Goal: Transaction & Acquisition: Book appointment/travel/reservation

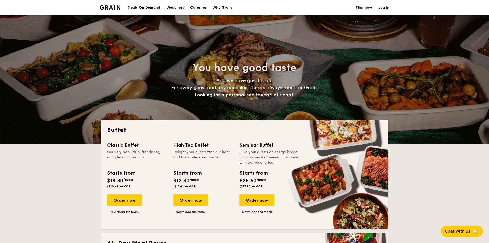
select select
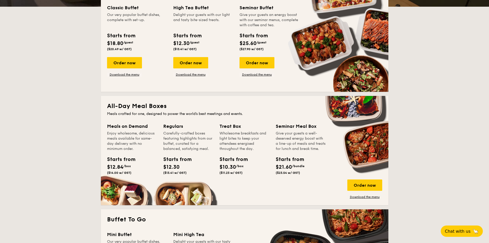
scroll to position [128, 0]
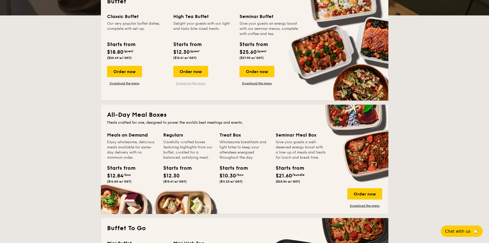
click at [191, 83] on link "Download the menu" at bounding box center [190, 83] width 35 height 4
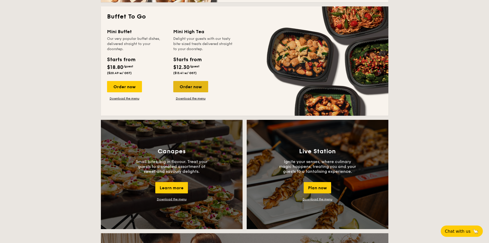
scroll to position [257, 0]
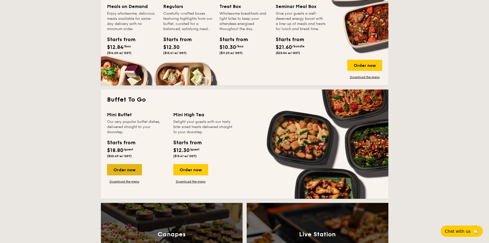
drag, startPoint x: 130, startPoint y: 171, endPoint x: 114, endPoint y: 166, distance: 16.6
click at [114, 166] on div "Order now" at bounding box center [124, 169] width 35 height 11
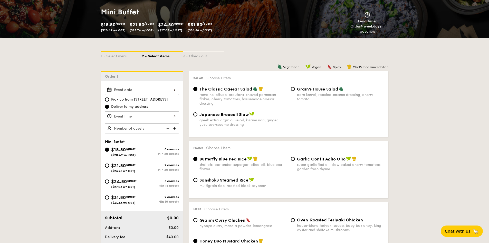
scroll to position [77, 0]
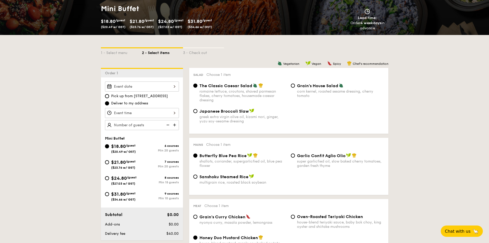
click at [171, 86] on div at bounding box center [142, 86] width 74 height 10
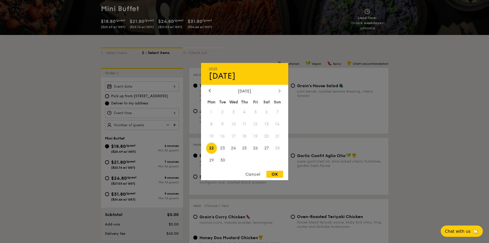
click at [280, 89] on icon at bounding box center [280, 90] width 2 height 3
click at [211, 137] on span "13" at bounding box center [211, 135] width 11 height 11
click at [282, 90] on div "[DATE]" at bounding box center [244, 90] width 87 height 5
click at [281, 90] on div "[DATE]" at bounding box center [244, 90] width 87 height 5
click at [281, 90] on div at bounding box center [279, 90] width 5 height 5
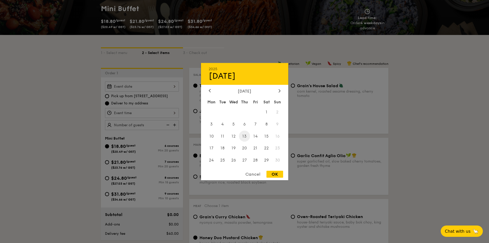
click at [246, 135] on span "13" at bounding box center [244, 135] width 11 height 11
click at [272, 173] on div "OK" at bounding box center [274, 173] width 17 height 7
type input "[DATE]"
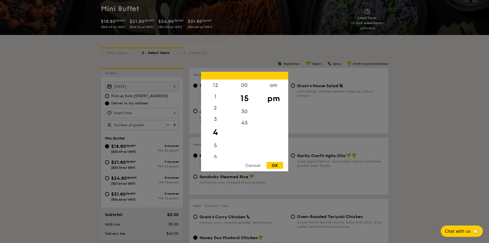
click at [158, 114] on div "12 1 2 3 4 5 6 7 8 9 10 11 00 15 30 45 am pm Cancel OK" at bounding box center [142, 113] width 74 height 10
click at [255, 166] on div "Cancel" at bounding box center [252, 164] width 25 height 7
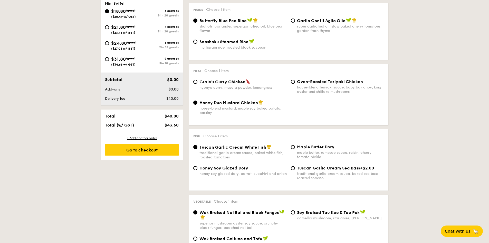
scroll to position [231, 0]
